Goal: Task Accomplishment & Management: Use online tool/utility

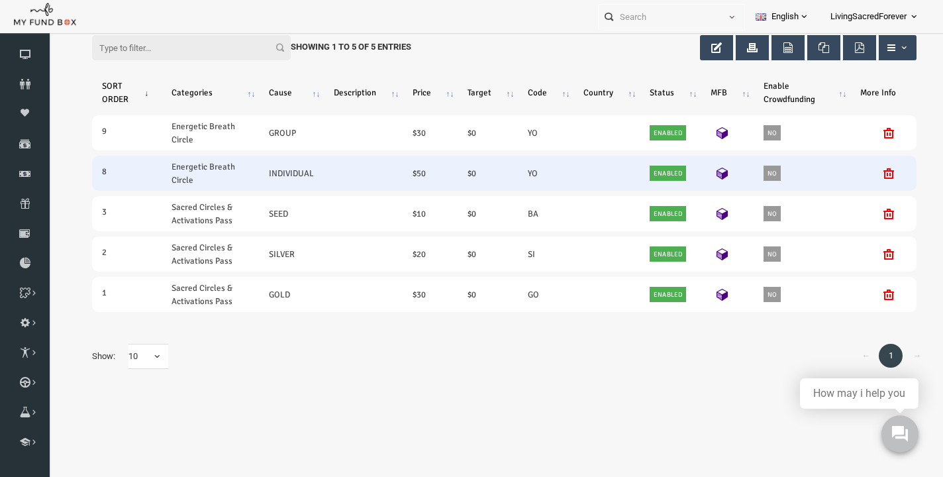
click at [408, 166] on link "50" at bounding box center [403, 173] width 9 height 14
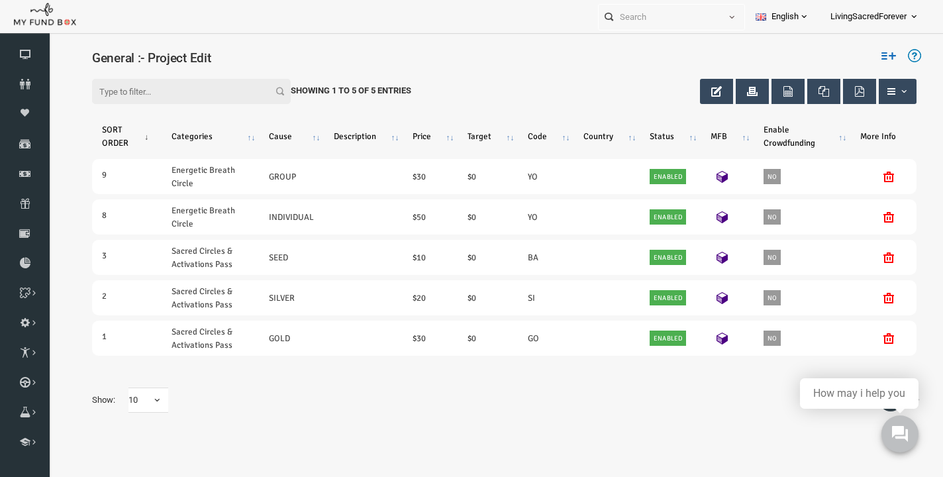
click at [868, 58] on icon at bounding box center [871, 55] width 15 height 15
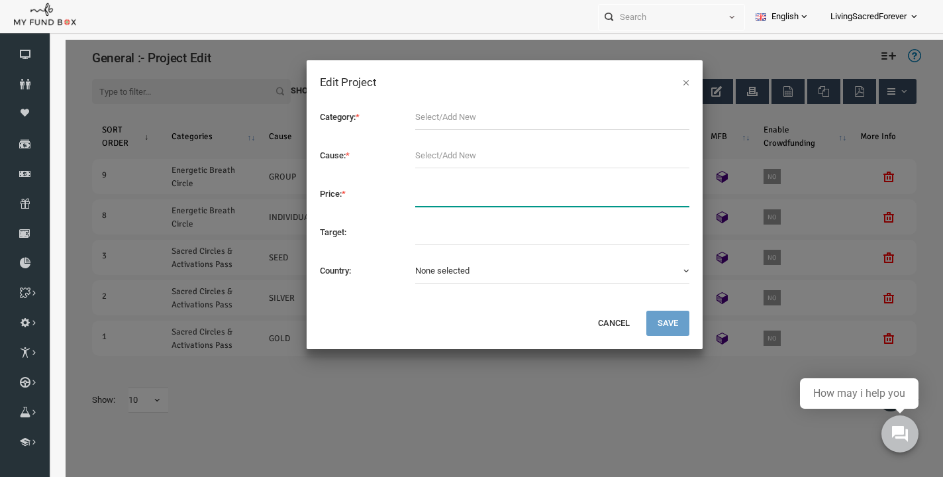
click at [441, 194] on input "text" at bounding box center [534, 194] width 274 height 25
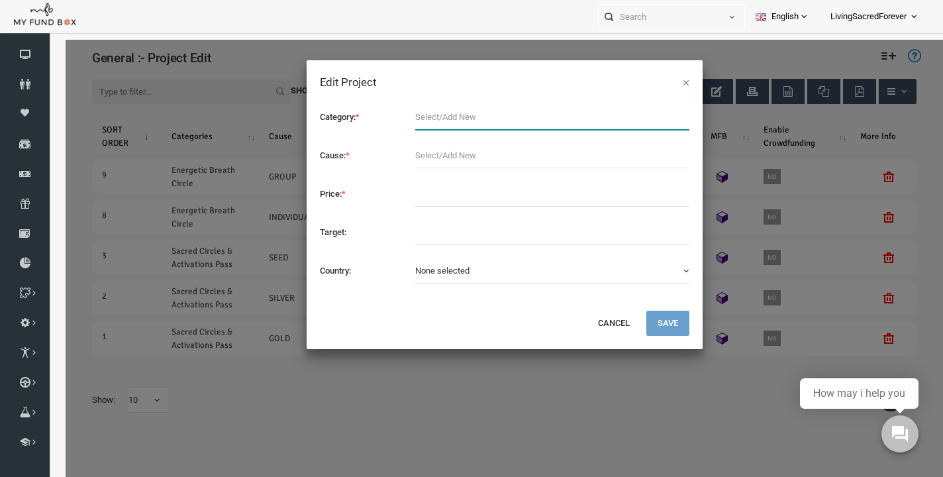
click at [445, 121] on input "text" at bounding box center [534, 117] width 274 height 25
click at [275, 278] on div "× Edit Project Category: * Cause: * Price: * Target: Country: [GEOGRAPHIC_DATA]…" at bounding box center [487, 278] width 878 height 477
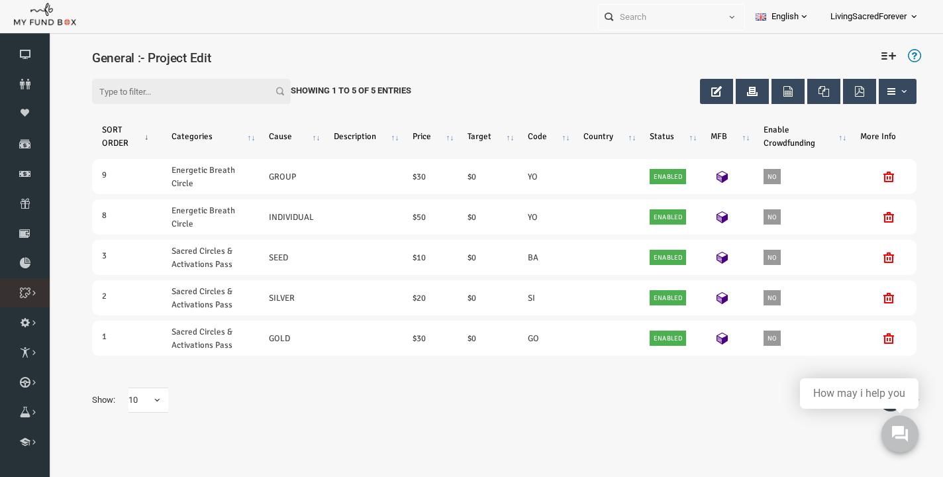
click at [0, 0] on icon at bounding box center [0, 0] width 0 height 0
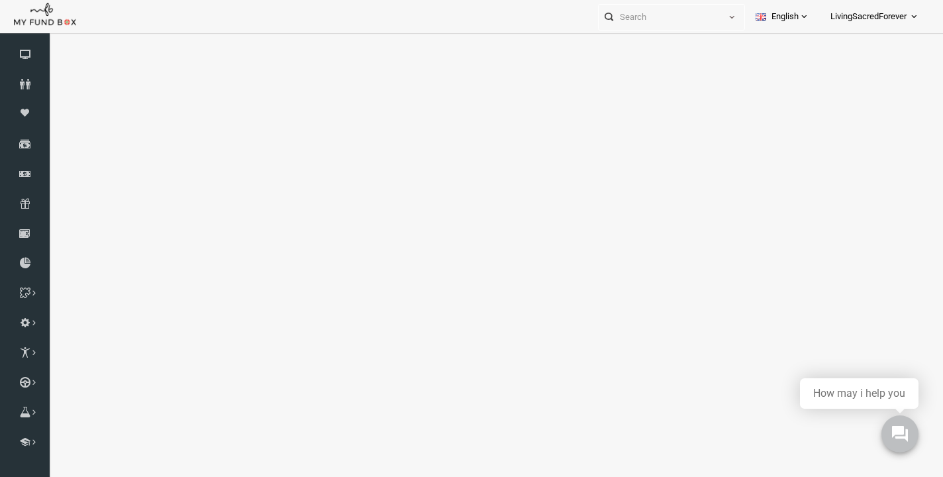
select select "100"
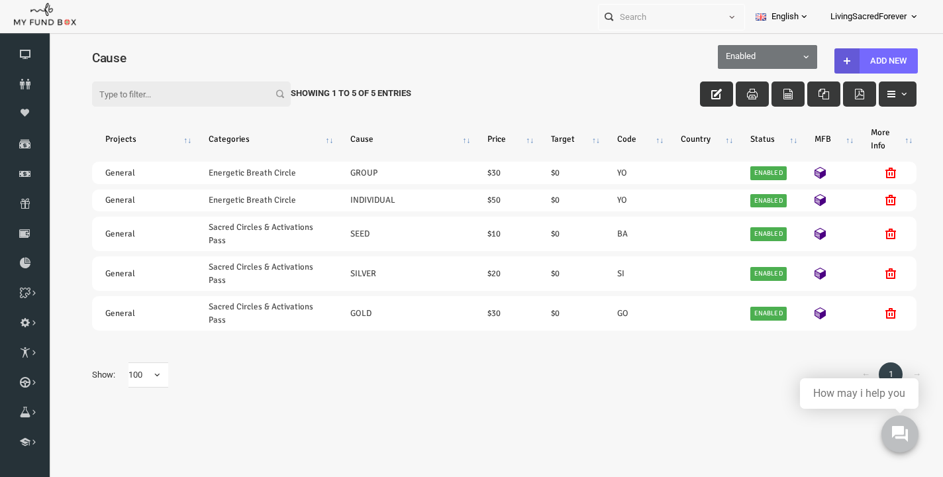
click at [692, 91] on button "button" at bounding box center [698, 93] width 33 height 25
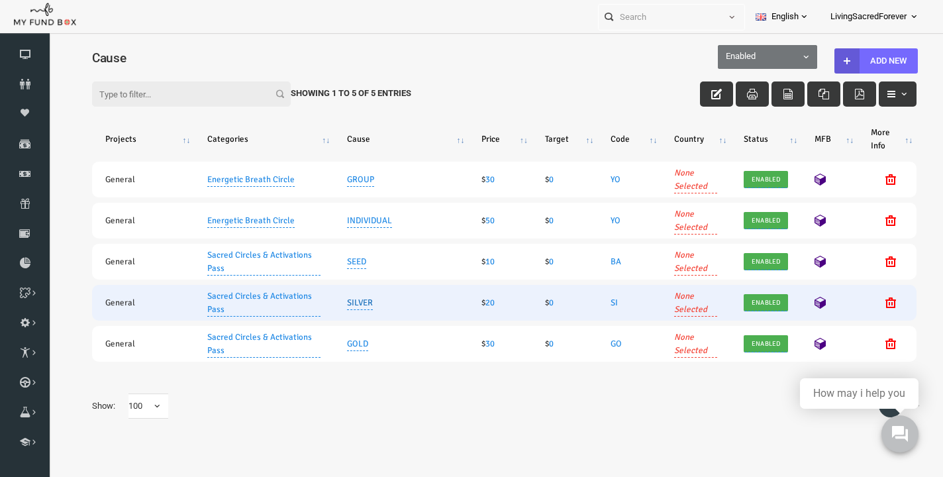
click at [346, 307] on link "SILVER" at bounding box center [342, 302] width 26 height 15
